Goal: Navigation & Orientation: Find specific page/section

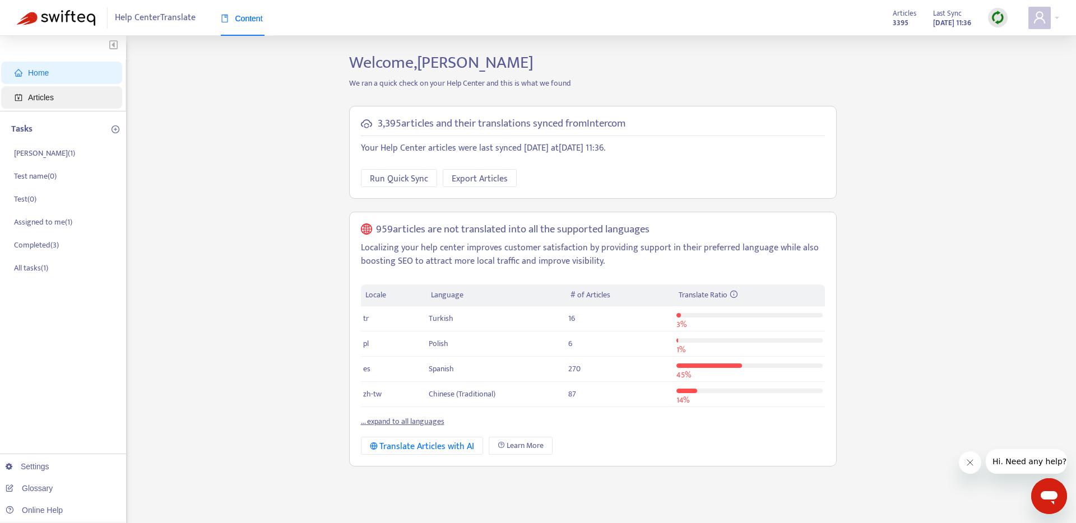
click at [51, 100] on span "Articles" at bounding box center [41, 97] width 26 height 9
